Goal: Task Accomplishment & Management: Manage account settings

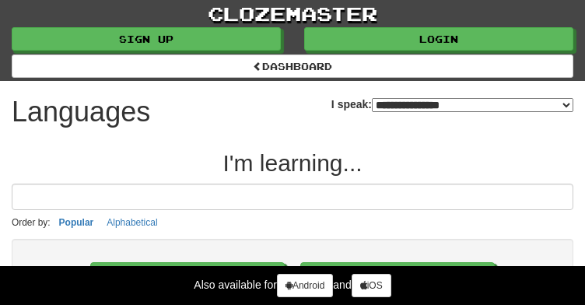
select select "*******"
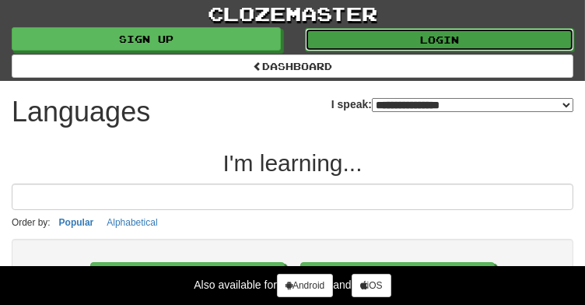
click at [367, 51] on link "Login" at bounding box center [439, 39] width 269 height 23
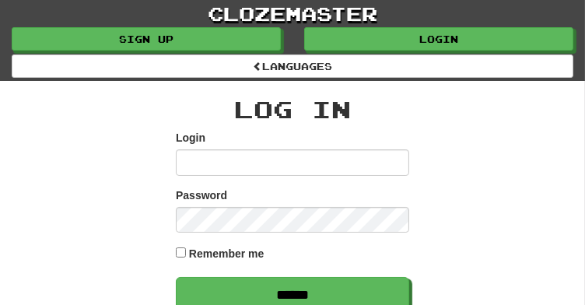
scroll to position [97, 0]
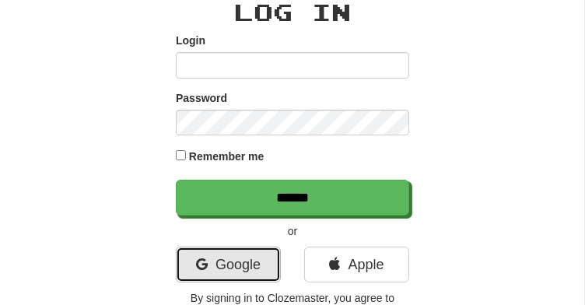
click at [219, 274] on link "Google" at bounding box center [228, 265] width 105 height 36
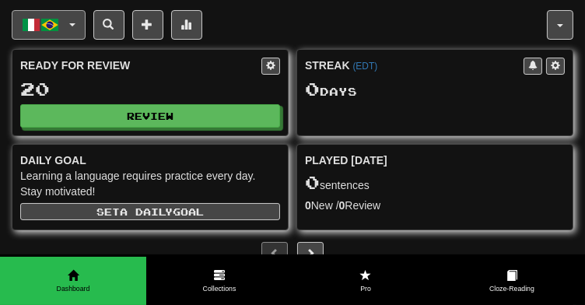
click at [71, 30] on button "Italiano / Português" at bounding box center [49, 25] width 74 height 30
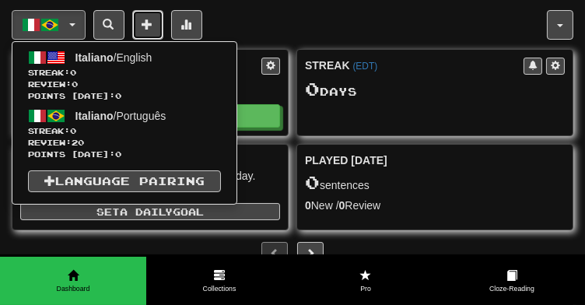
click at [152, 23] on button at bounding box center [147, 25] width 31 height 30
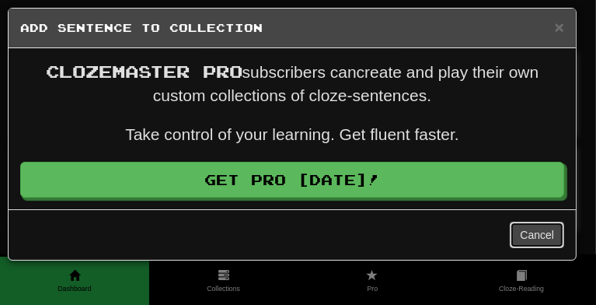
click at [556, 248] on button "Cancel" at bounding box center [537, 235] width 54 height 26
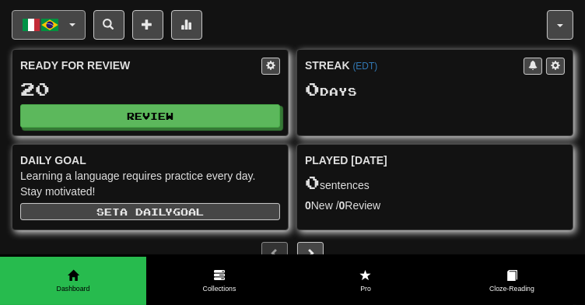
click at [72, 30] on button "Italiano / Português" at bounding box center [49, 25] width 74 height 30
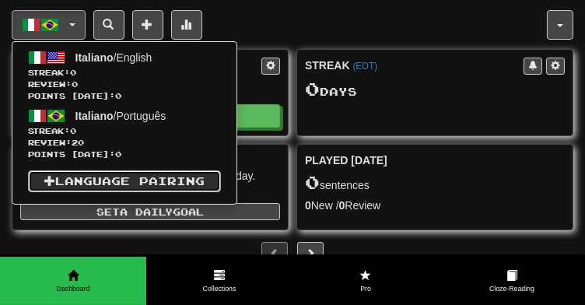
click at [129, 186] on link "Language Pairing" at bounding box center [124, 181] width 193 height 22
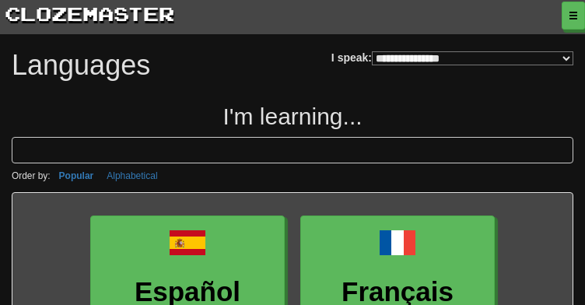
select select "*******"
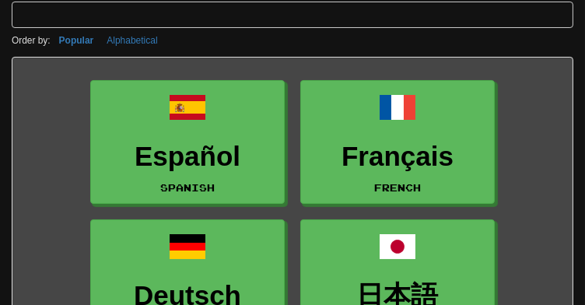
scroll to position [70, 0]
